Goal: Transaction & Acquisition: Subscribe to service/newsletter

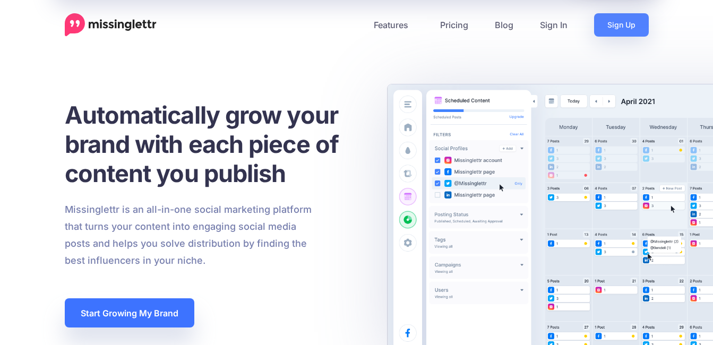
click at [155, 312] on link "Start Growing My Brand" at bounding box center [130, 312] width 130 height 29
click at [148, 313] on link "Start Growing My Brand" at bounding box center [130, 312] width 130 height 29
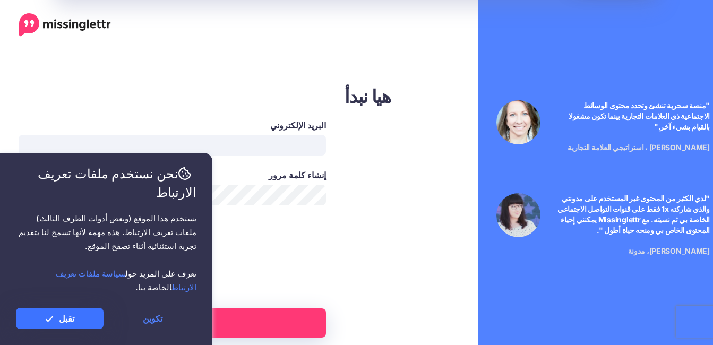
click at [69, 308] on link "تقبل" at bounding box center [60, 318] width 88 height 21
